Goal: Transaction & Acquisition: Purchase product/service

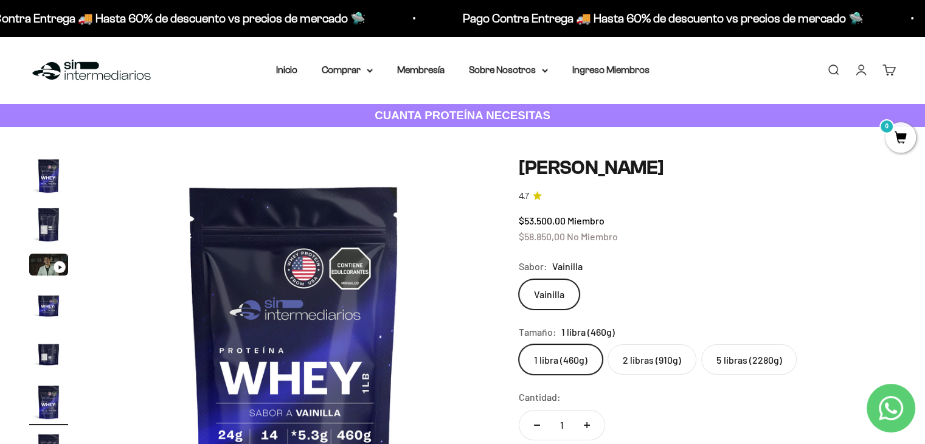
click at [43, 302] on img "Ir al artículo 4" at bounding box center [48, 304] width 39 height 39
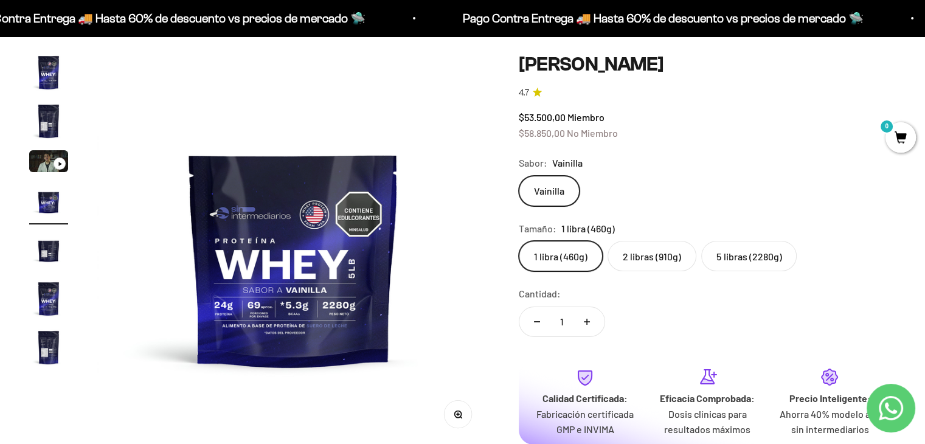
scroll to position [177, 0]
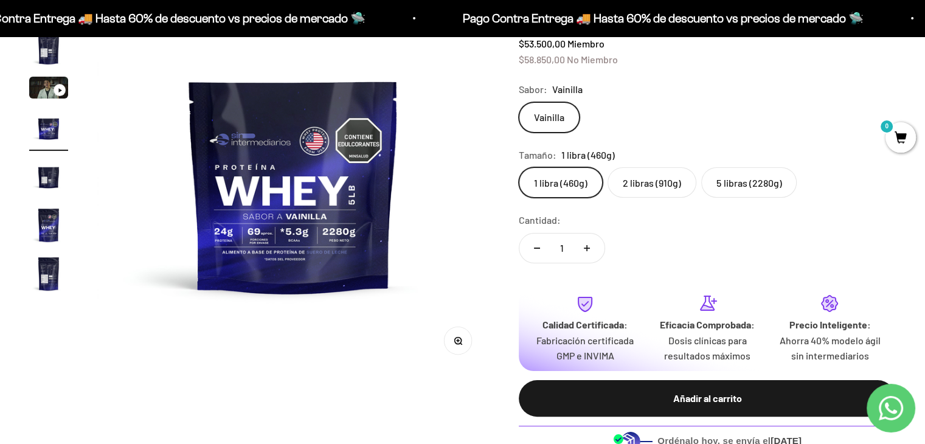
click at [30, 277] on img "Ir al artículo 7" at bounding box center [48, 273] width 39 height 39
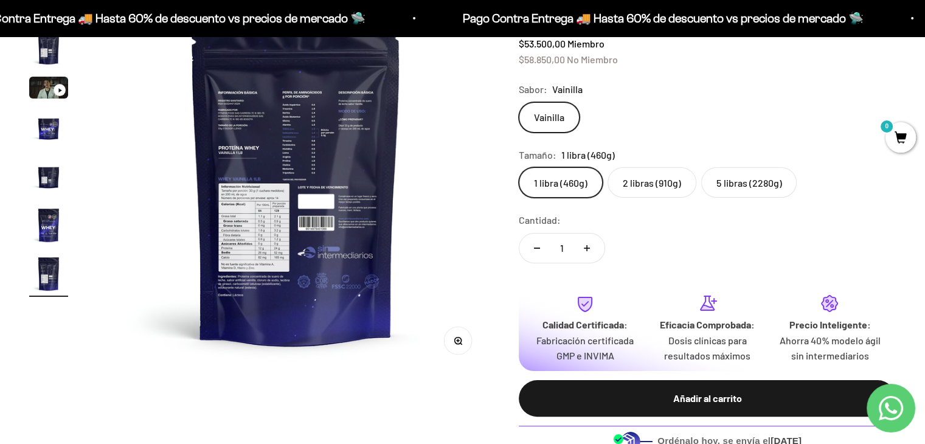
scroll to position [0, 0]
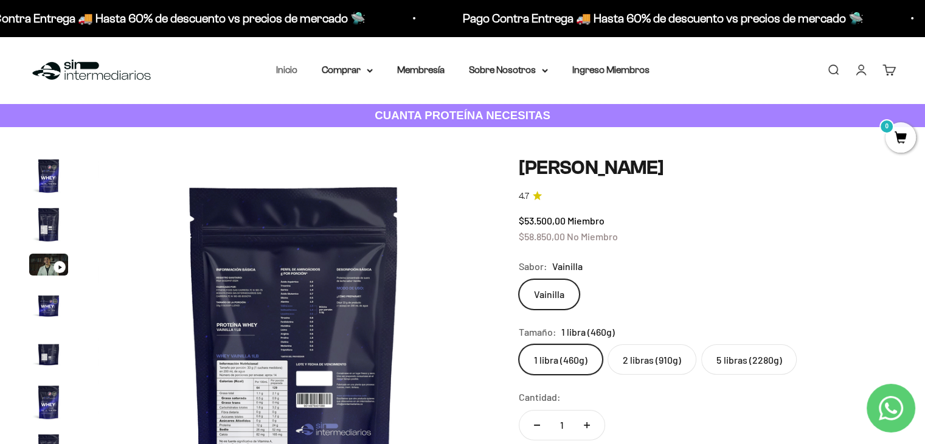
click at [284, 65] on link "Inicio" at bounding box center [286, 69] width 21 height 10
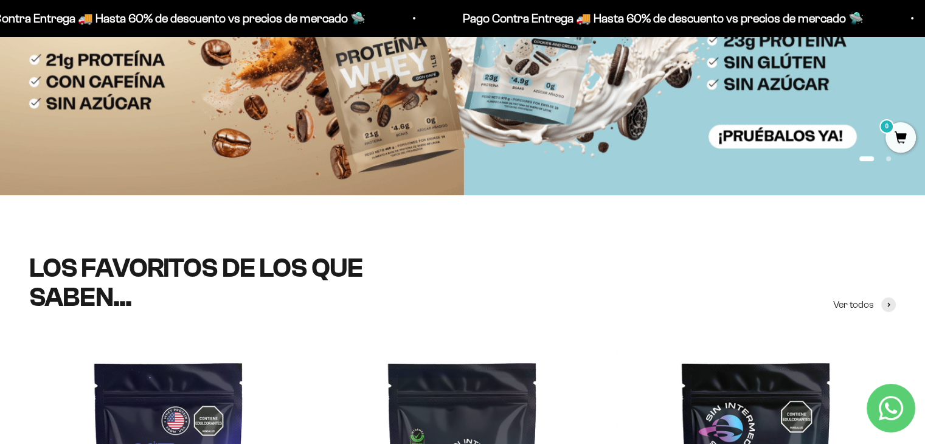
scroll to position [63, 0]
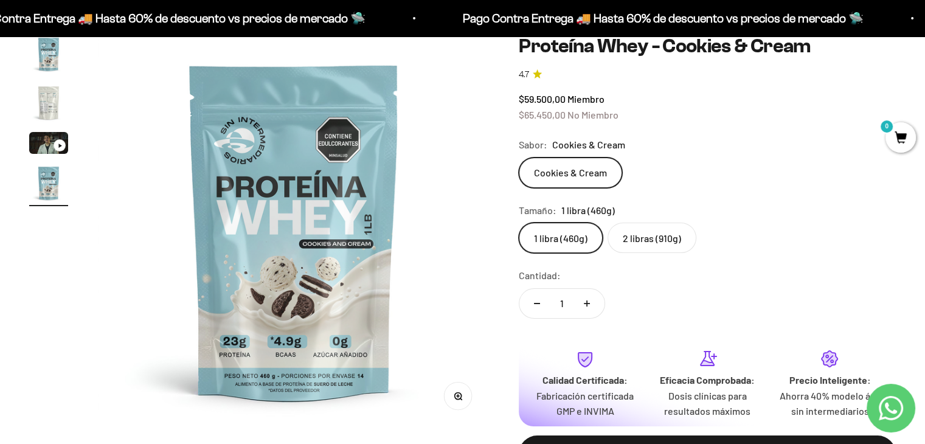
click at [54, 113] on img "Ir al artículo 2" at bounding box center [48, 102] width 39 height 39
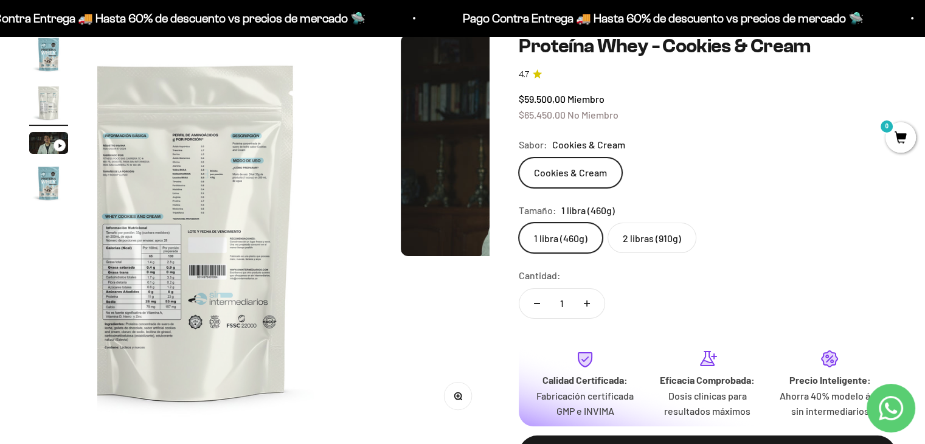
click at [50, 72] on img "Ir al artículo 1" at bounding box center [48, 54] width 39 height 39
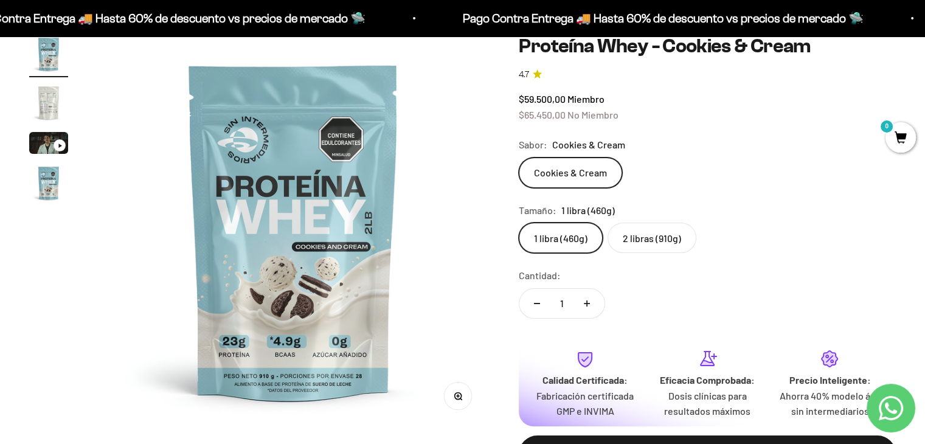
click at [48, 168] on img "Ir al artículo 4" at bounding box center [48, 183] width 39 height 39
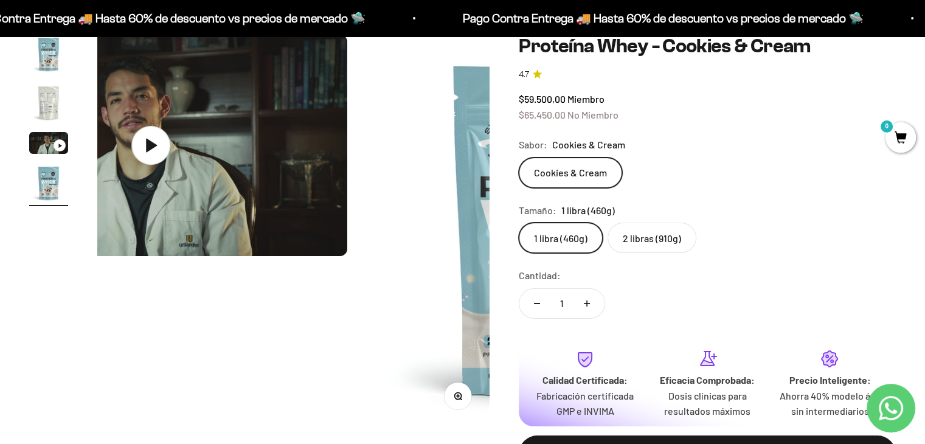
click at [61, 133] on img "Ir al artículo 3" at bounding box center [48, 143] width 39 height 22
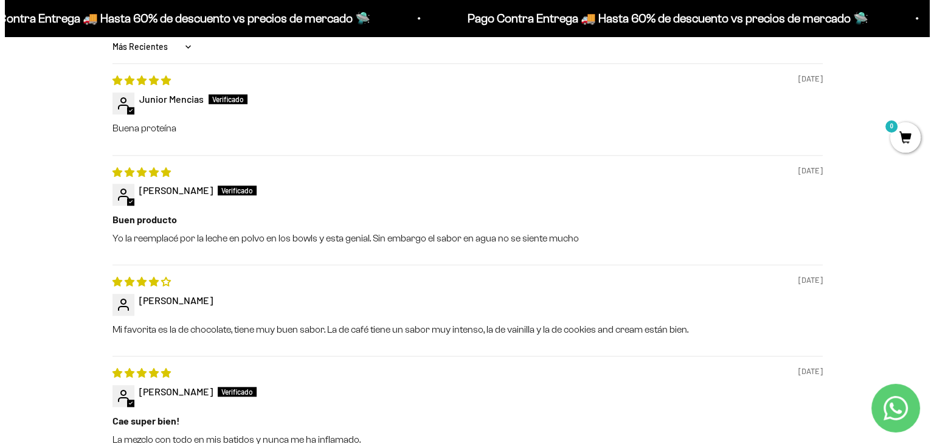
scroll to position [851, 0]
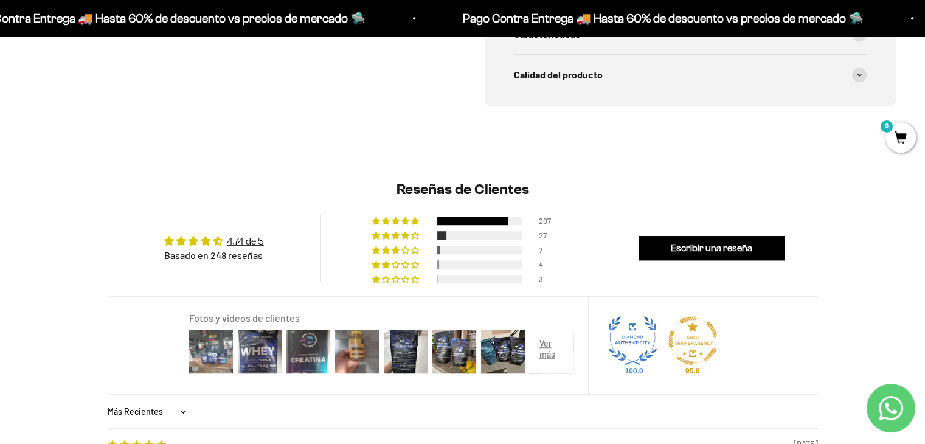
click at [224, 362] on img at bounding box center [211, 351] width 49 height 49
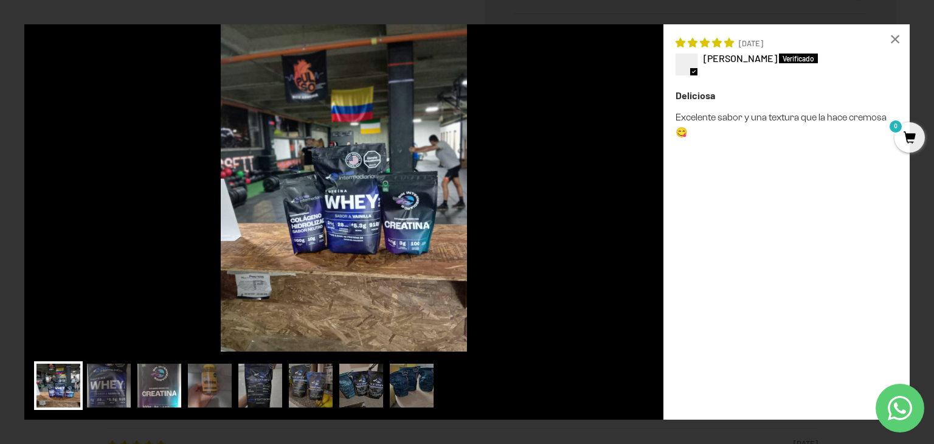
click at [154, 373] on img at bounding box center [159, 385] width 49 height 49
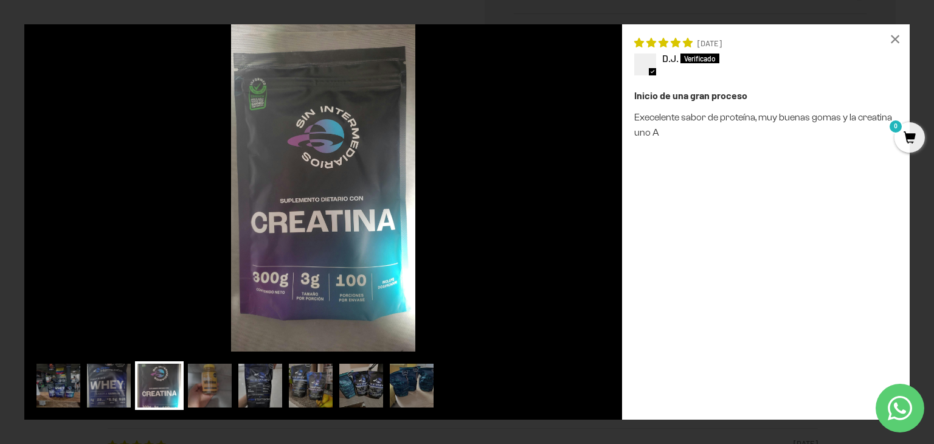
click at [185, 379] on div at bounding box center [323, 387] width 578 height 53
click at [221, 368] on img at bounding box center [209, 385] width 49 height 49
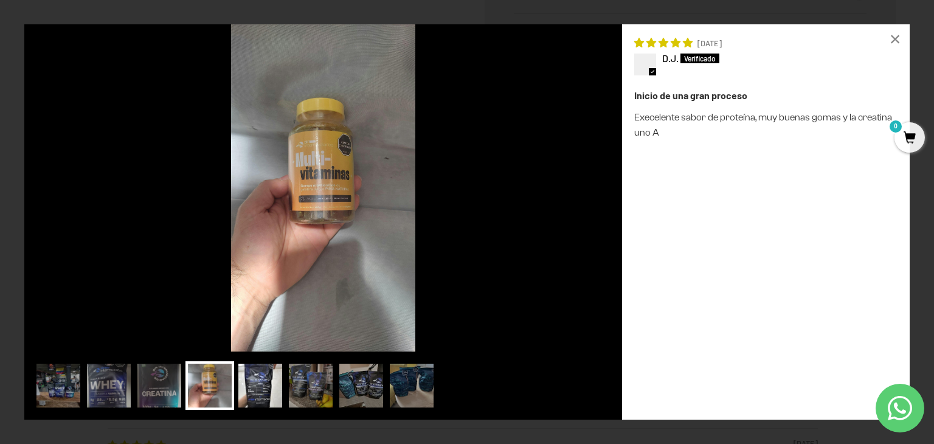
click at [281, 366] on img at bounding box center [260, 385] width 49 height 49
